Goal: Task Accomplishment & Management: Manage account settings

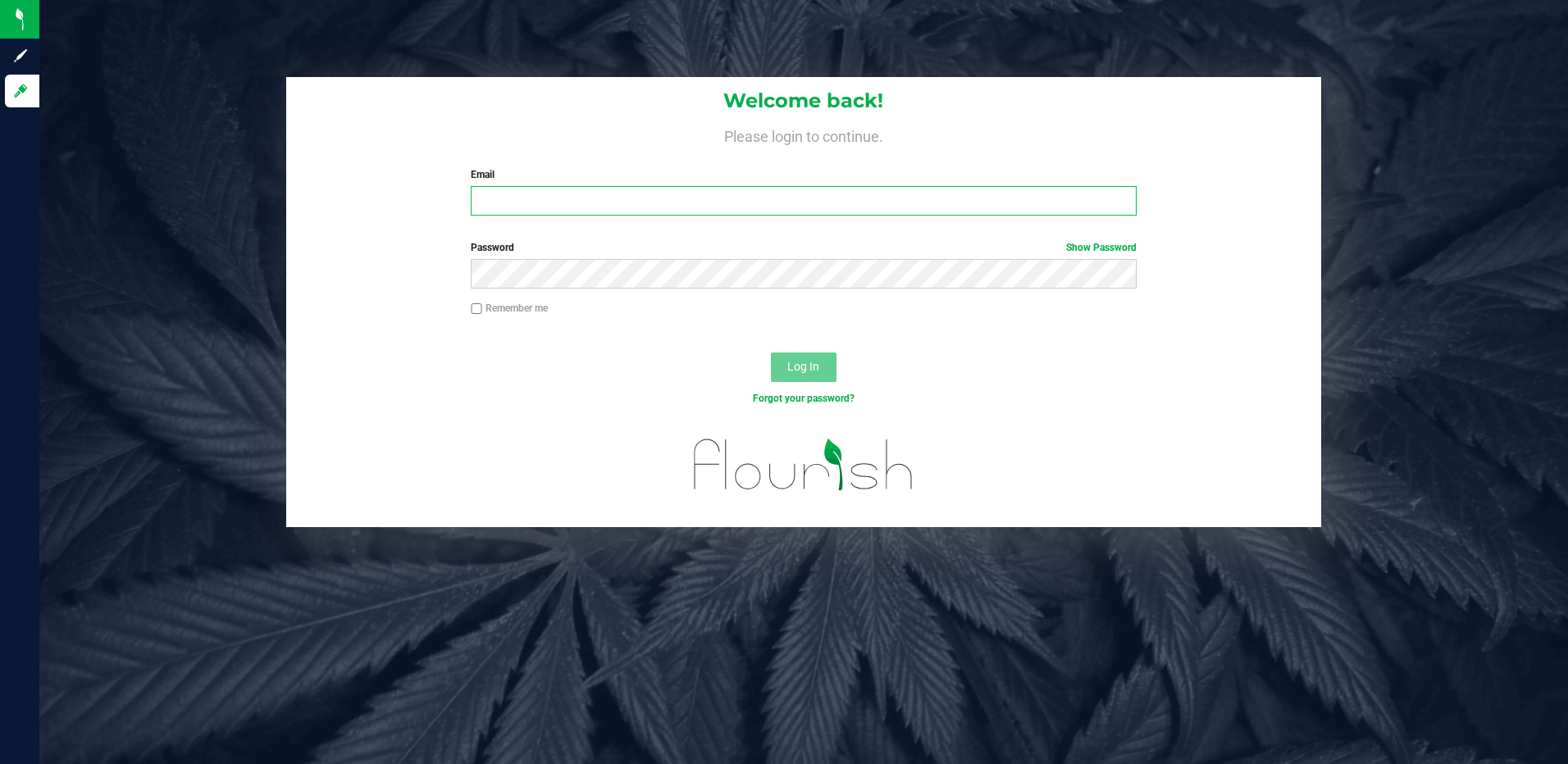
click at [731, 191] on input "Email" at bounding box center [804, 200] width 666 height 29
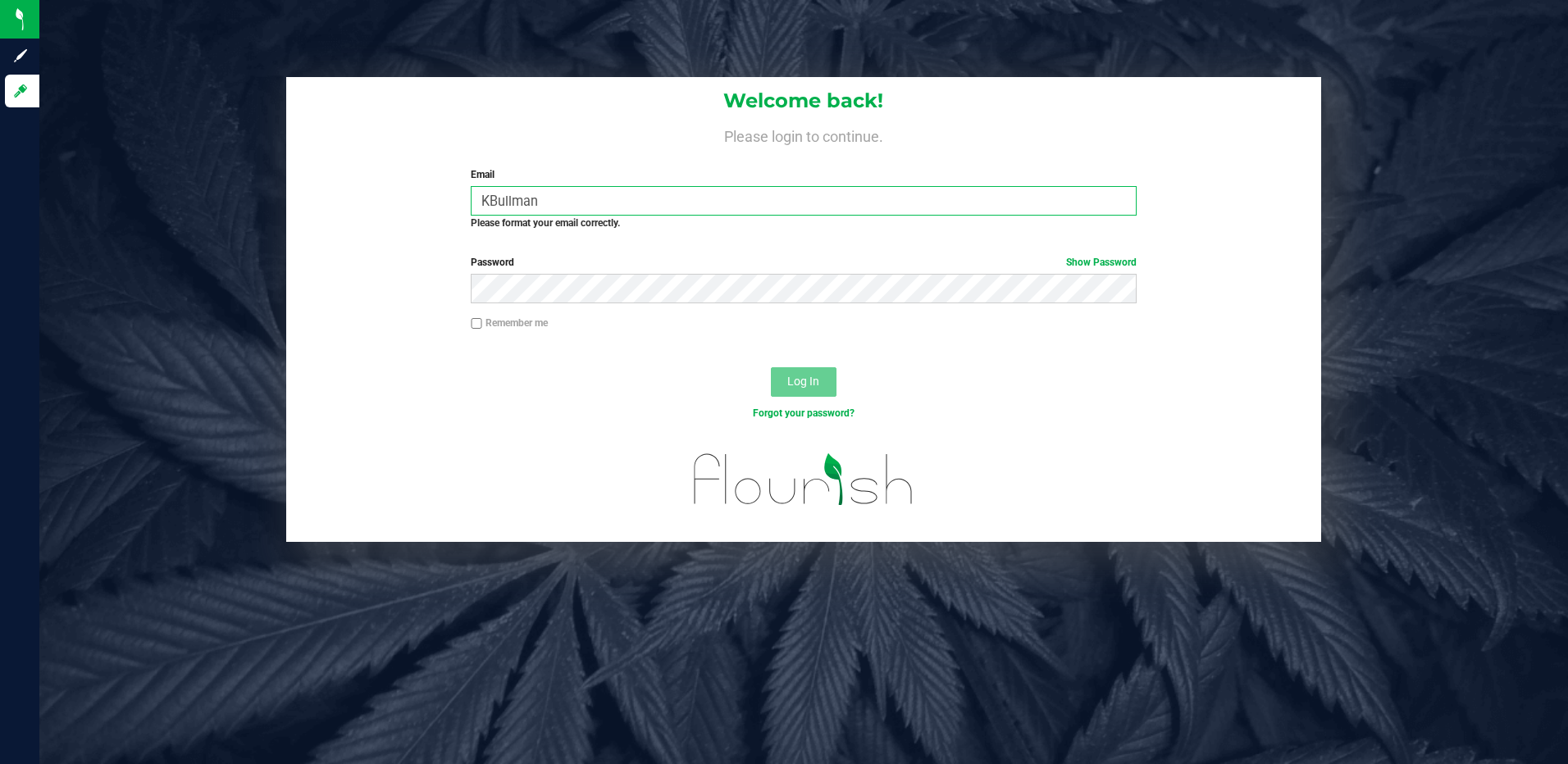
drag, startPoint x: 589, startPoint y: 195, endPoint x: 435, endPoint y: 194, distance: 154.0
click at [435, 194] on div "Welcome back! Please login to continue. Email KBullman Required Please format y…" at bounding box center [804, 161] width 1036 height 166
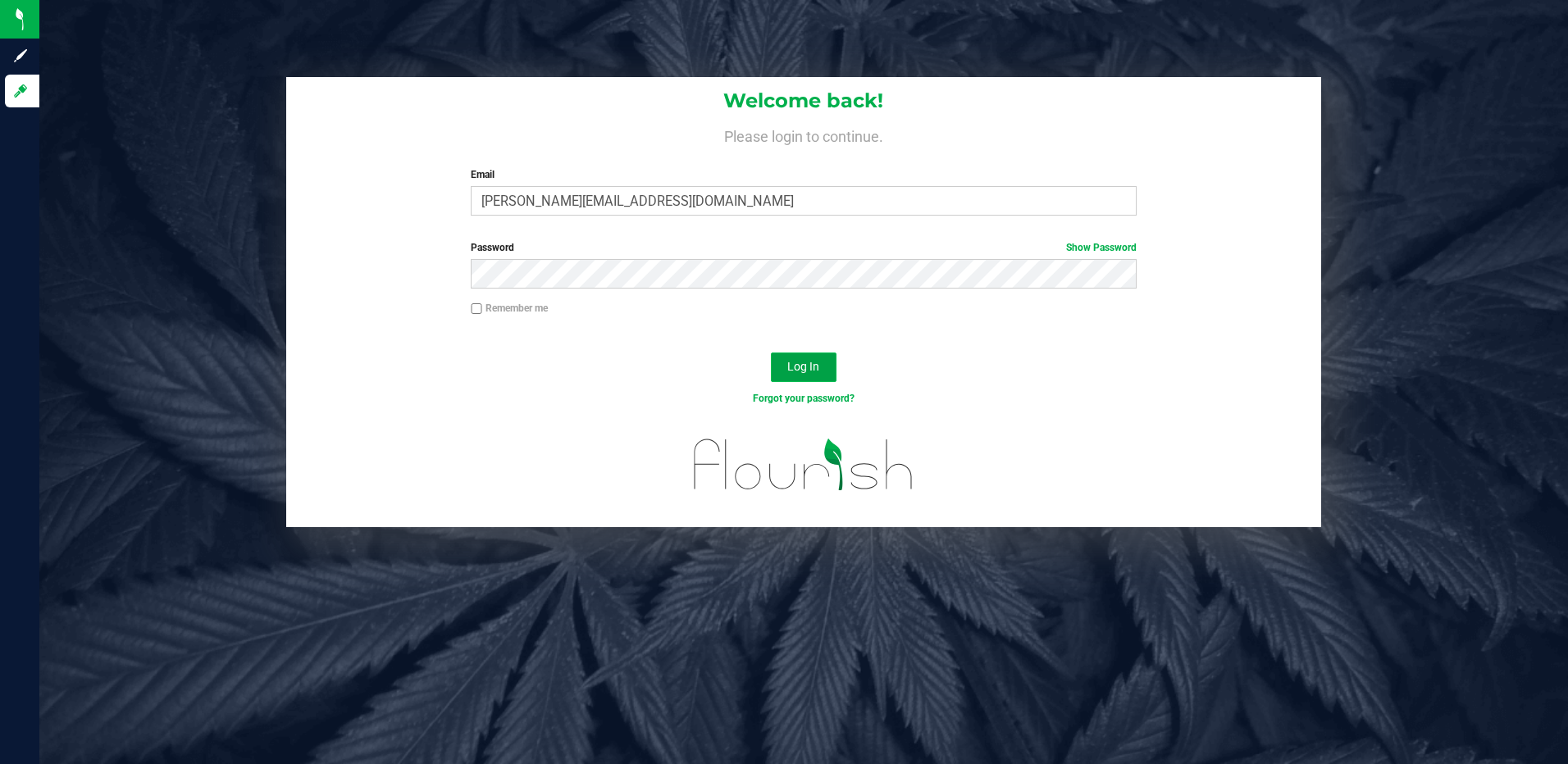
click at [811, 371] on span "Log In" at bounding box center [804, 366] width 32 height 13
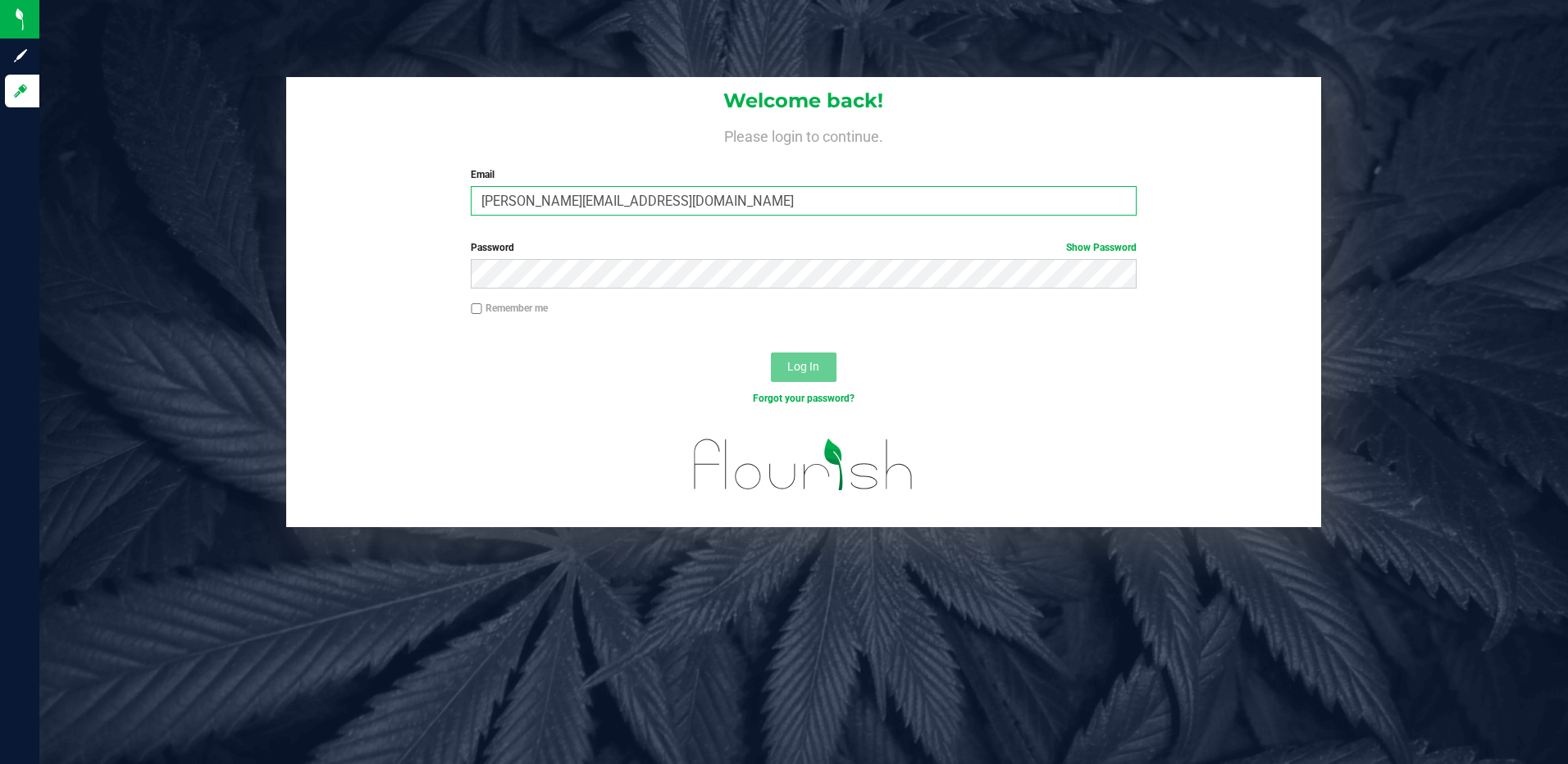
drag, startPoint x: 667, startPoint y: 204, endPoint x: 369, endPoint y: 153, distance: 302.3
click at [369, 153] on div "Welcome back! Please login to continue. Email kari@onehempholistcs.com Required…" at bounding box center [804, 153] width 1036 height 151
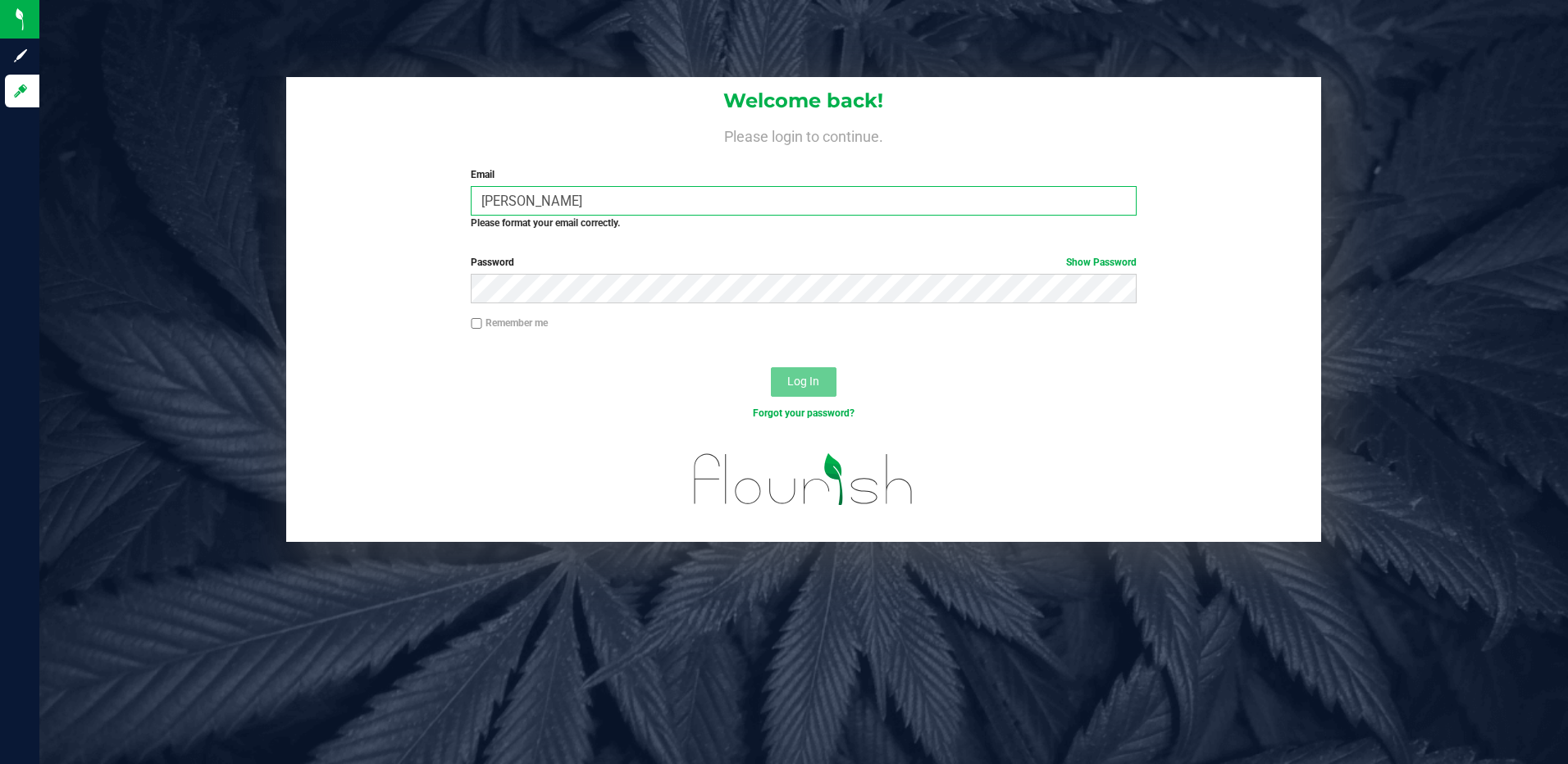
type input "Kbullman"
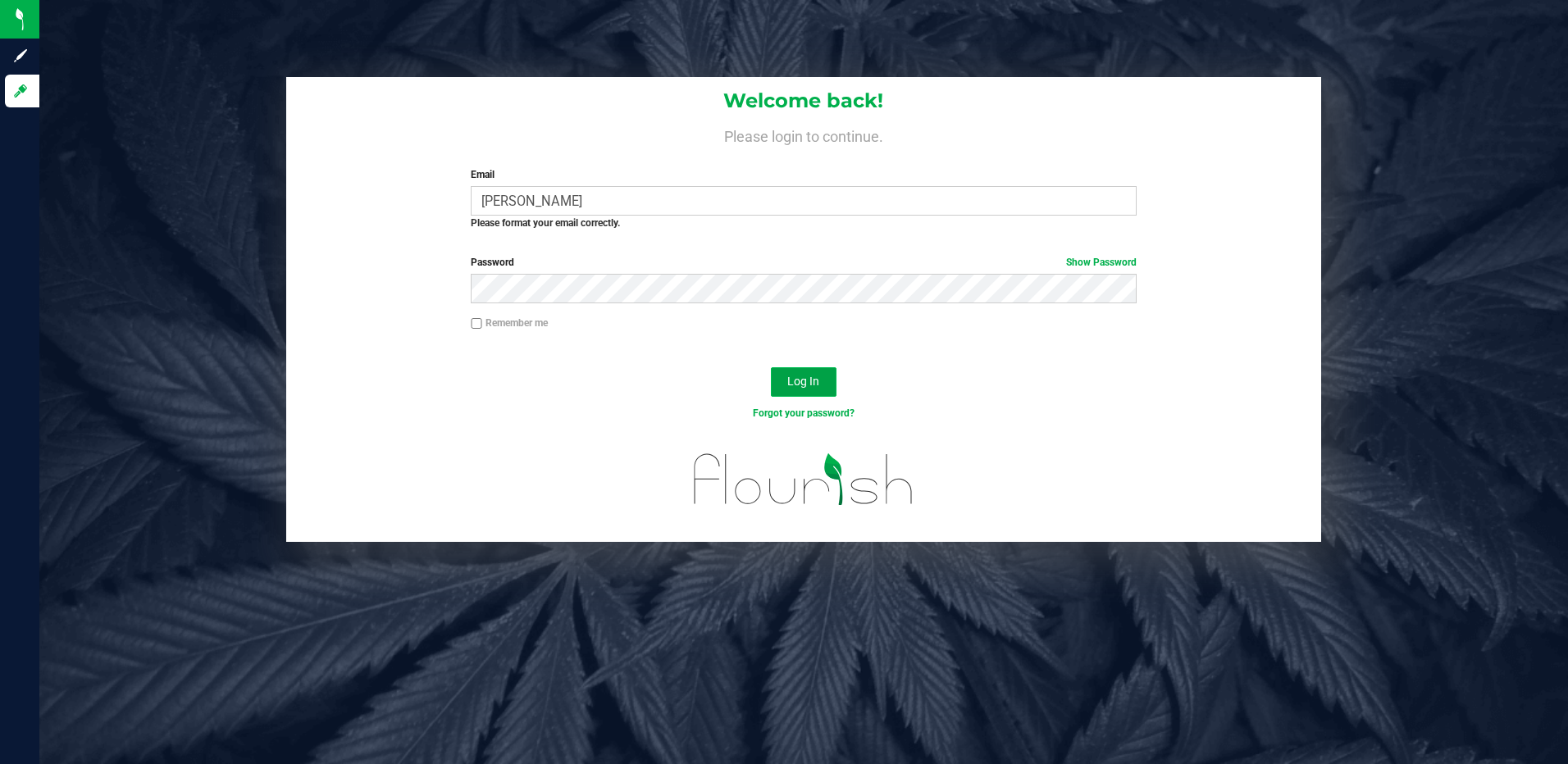
click at [814, 378] on span "Log In" at bounding box center [804, 382] width 32 height 13
click at [814, 374] on button "Log In" at bounding box center [804, 382] width 66 height 29
click at [787, 383] on button "Log In" at bounding box center [804, 382] width 66 height 29
click at [826, 384] on button "Log In" at bounding box center [804, 382] width 66 height 29
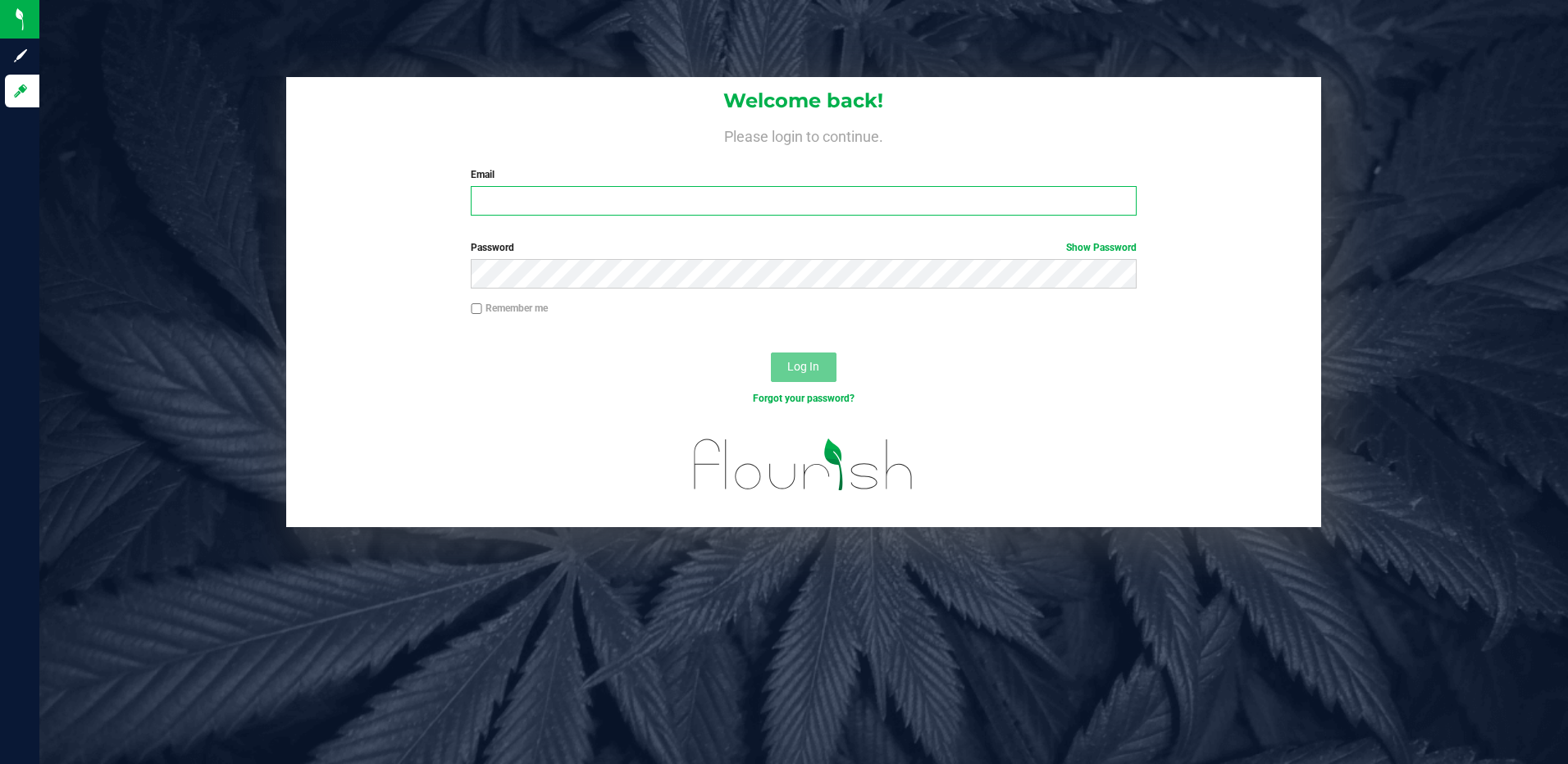
click at [568, 208] on input "Email" at bounding box center [804, 200] width 666 height 29
type input "KBullman"
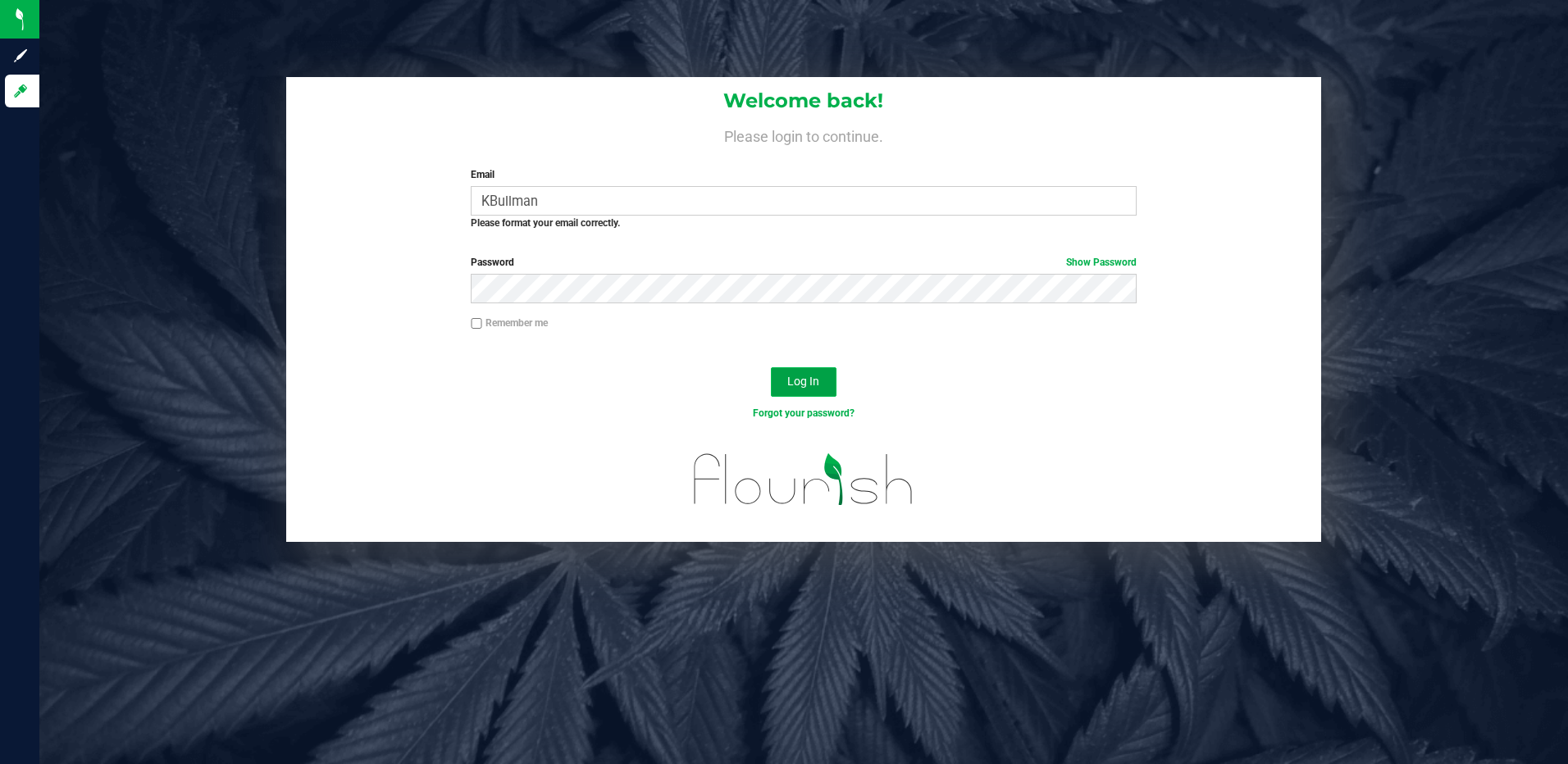
click at [800, 381] on span "Log In" at bounding box center [804, 382] width 32 height 13
